Goal: Navigation & Orientation: Find specific page/section

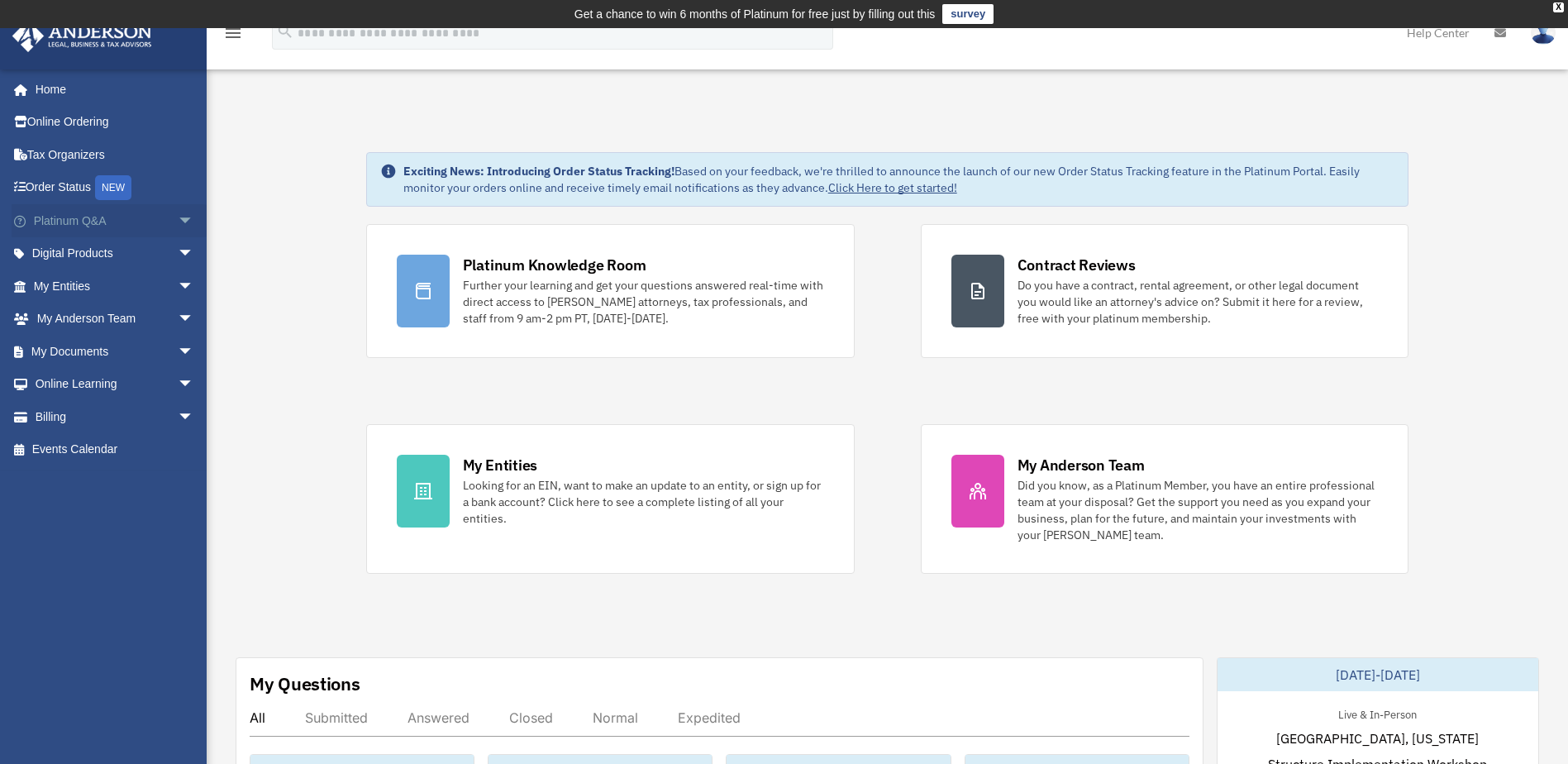
click at [177, 222] on span "arrow_drop_down" at bounding box center [194, 221] width 33 height 33
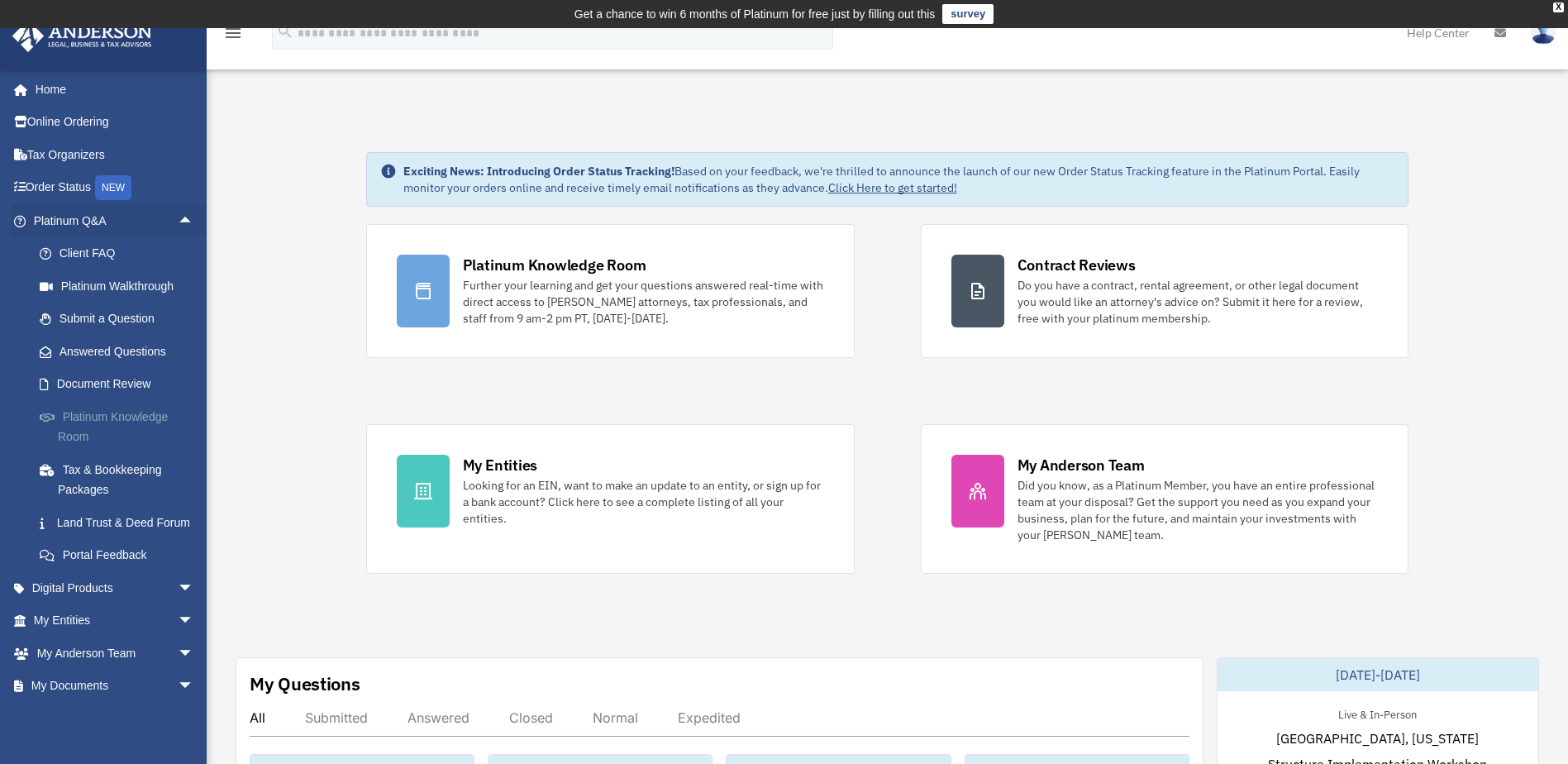
click at [89, 408] on link "Platinum Knowledge Room" at bounding box center [121, 426] width 196 height 53
click at [81, 421] on link "Platinum Knowledge Room" at bounding box center [121, 426] width 196 height 53
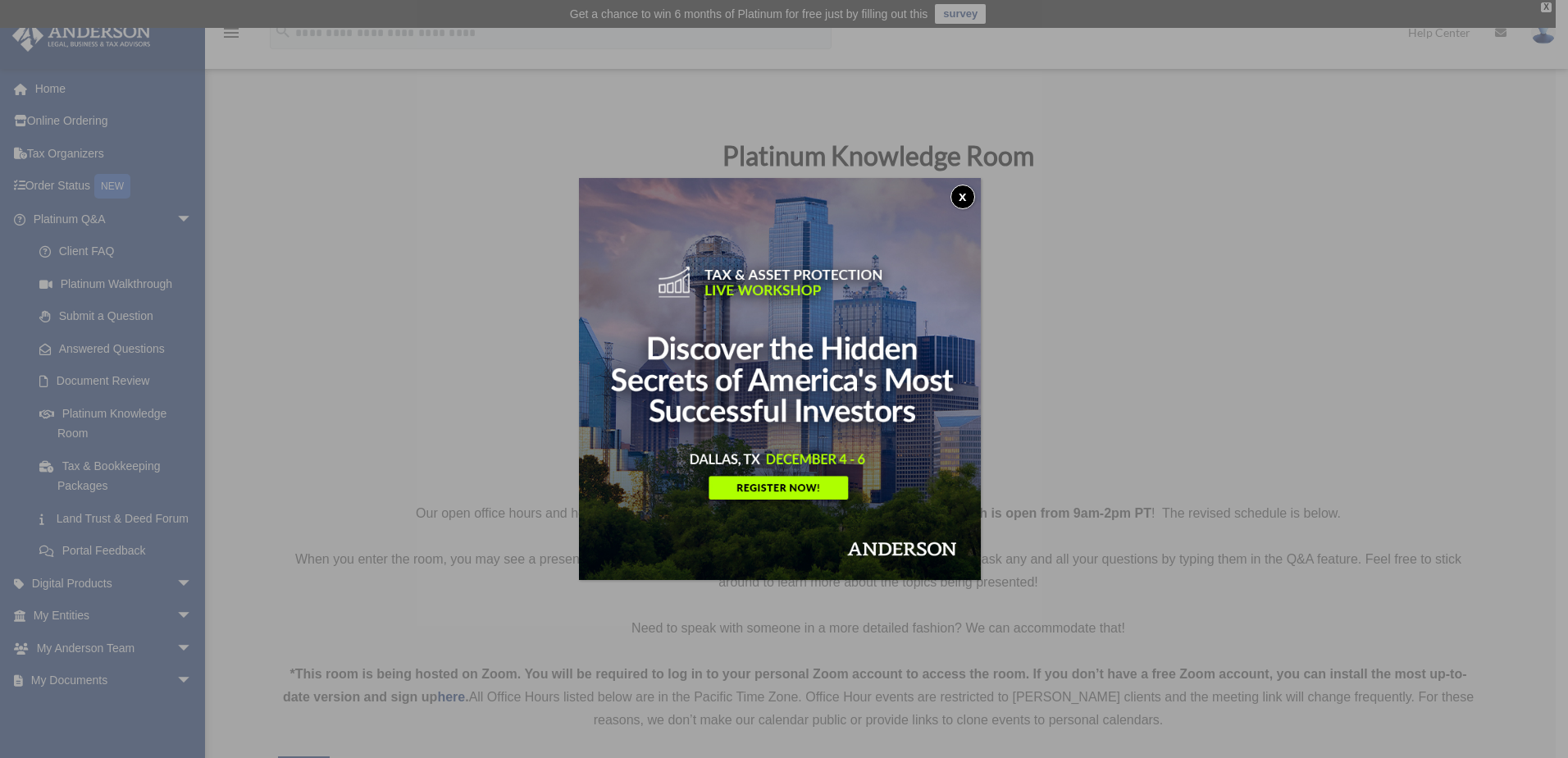
click at [975, 195] on button "x" at bounding box center [962, 197] width 24 height 24
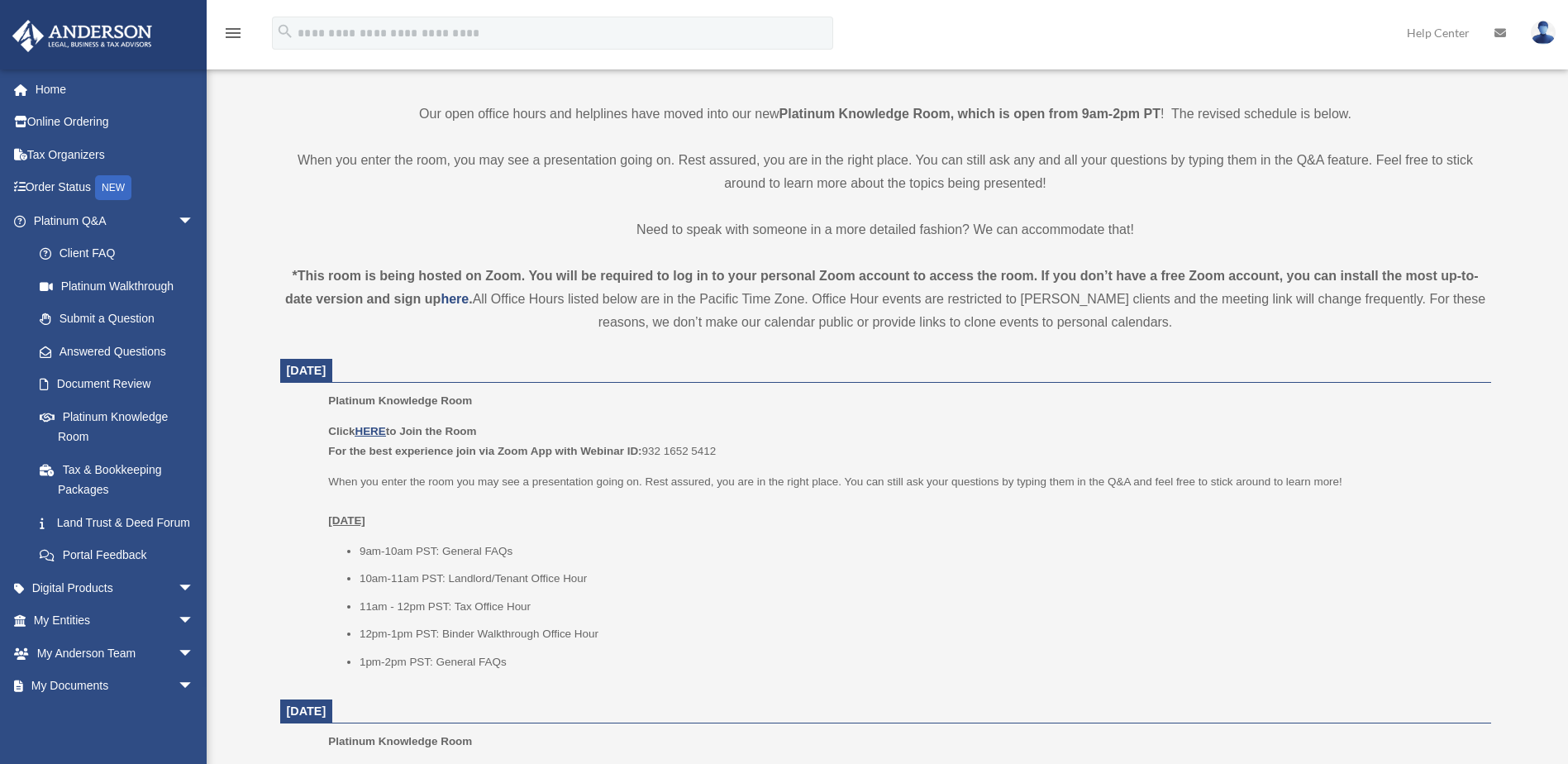
scroll to position [496, 0]
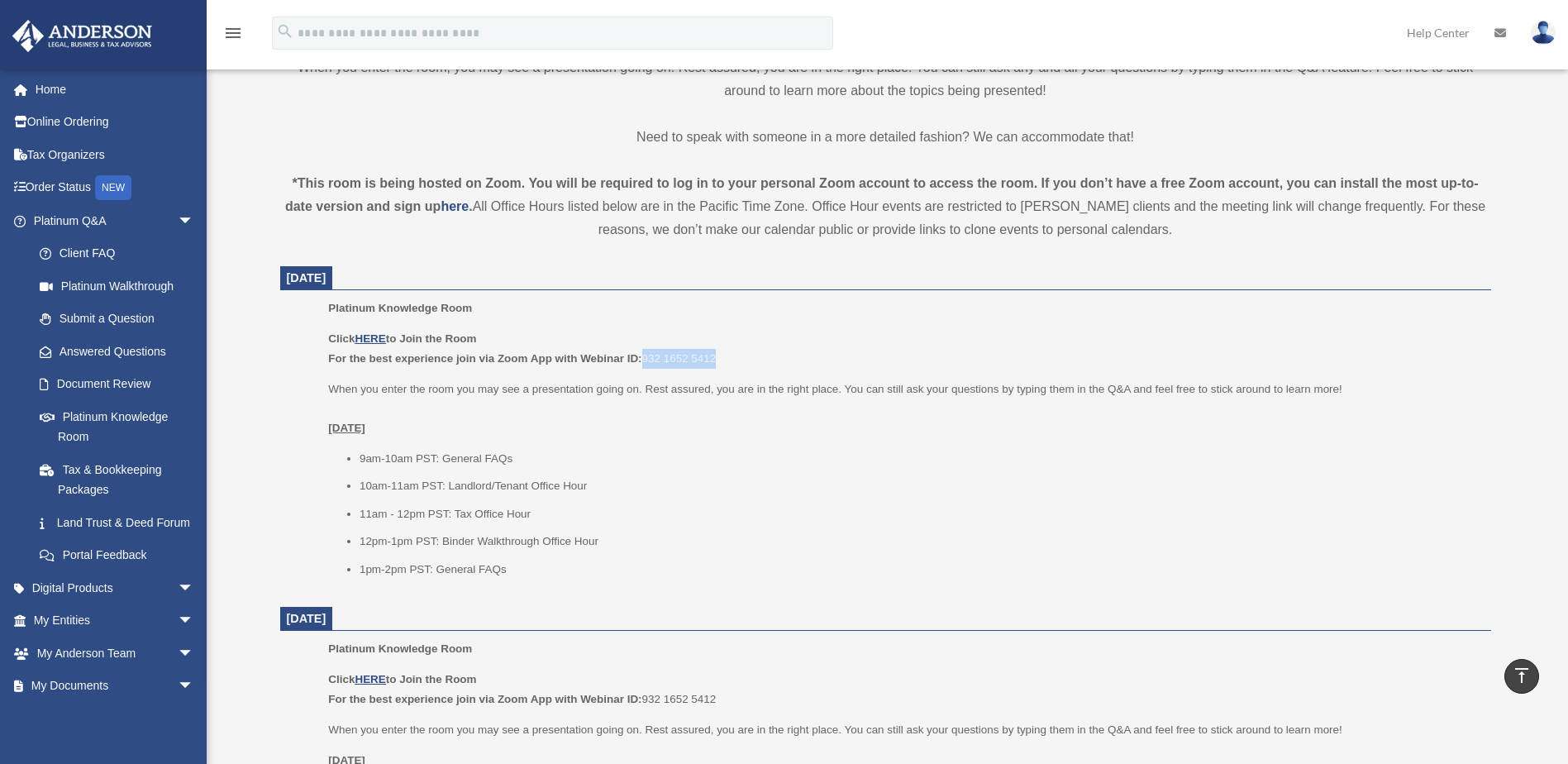
drag, startPoint x: 642, startPoint y: 357, endPoint x: 727, endPoint y: 356, distance: 85.0
click at [727, 356] on p "Click HERE to Join the Room For the best experience join via Zoom App with Webi…" at bounding box center [904, 349] width 1151 height 39
click at [380, 337] on u "HERE" at bounding box center [370, 339] width 31 height 13
click at [692, 463] on li "9am-10am PST: General FAQs" at bounding box center [919, 459] width 1120 height 20
click at [59, 479] on link "Tax & Bookkeeping Packages" at bounding box center [121, 480] width 196 height 53
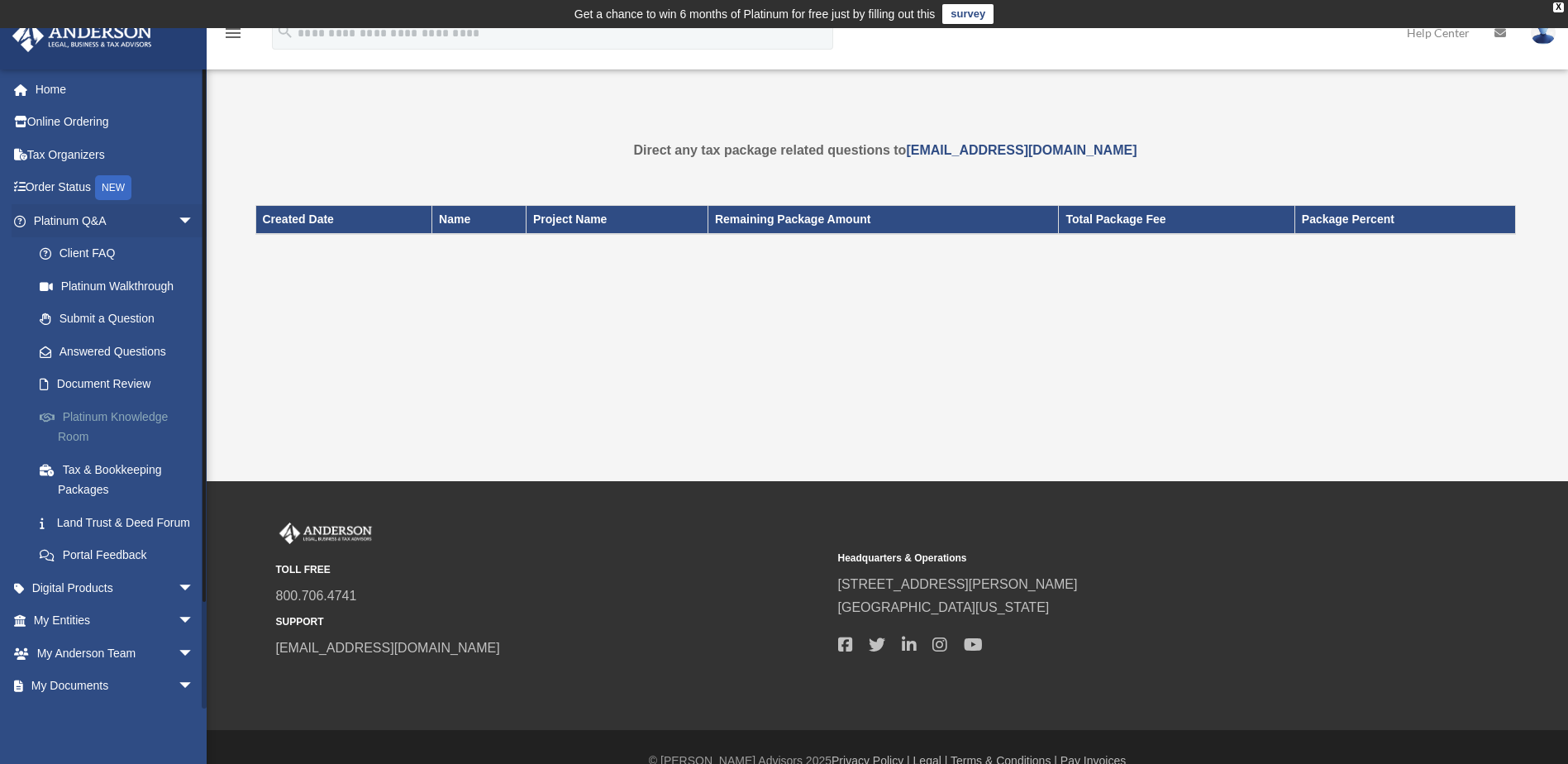
click at [70, 416] on link "Platinum Knowledge Room" at bounding box center [121, 426] width 196 height 53
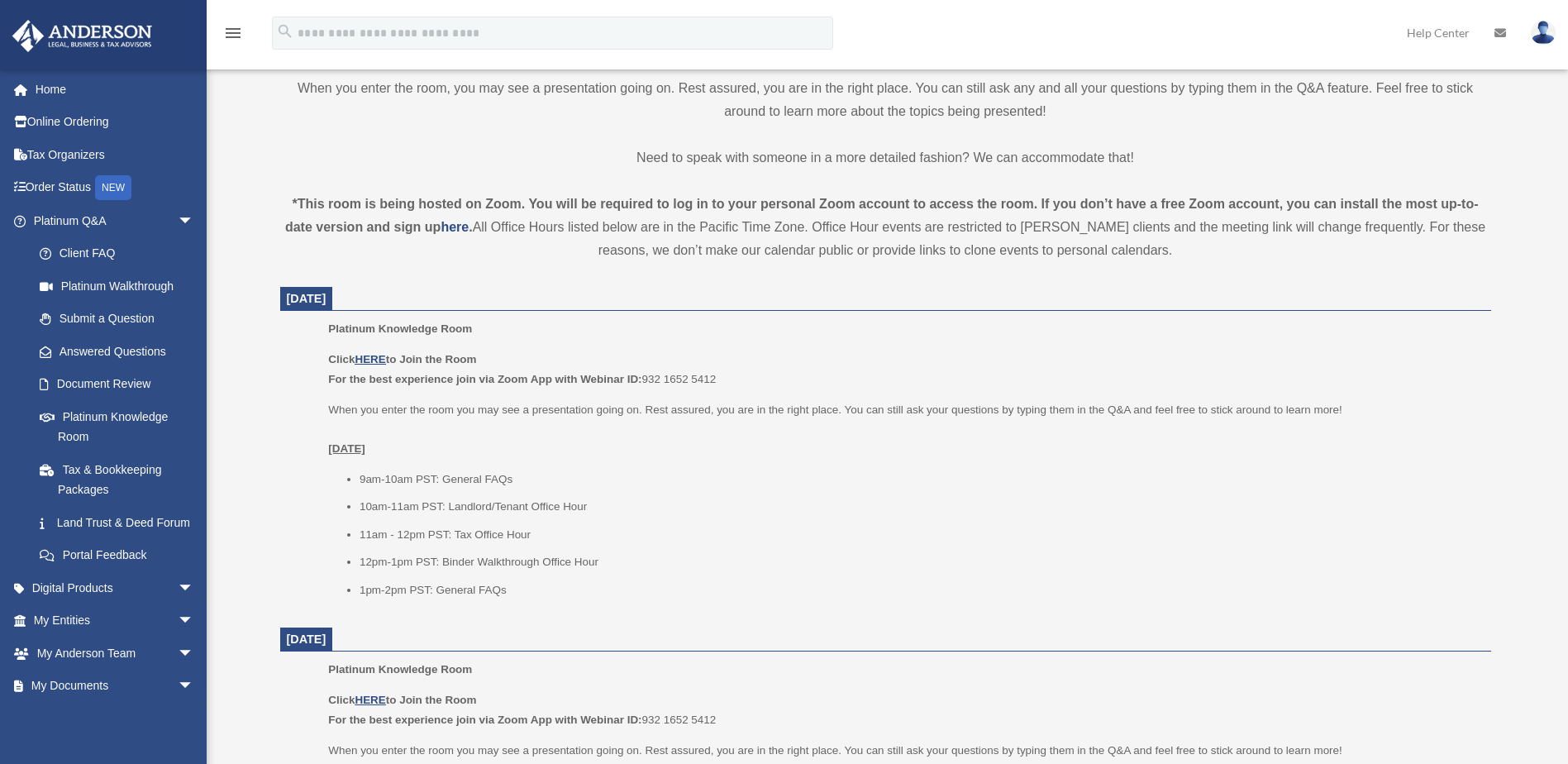
scroll to position [496, 0]
